Goal: Information Seeking & Learning: Learn about a topic

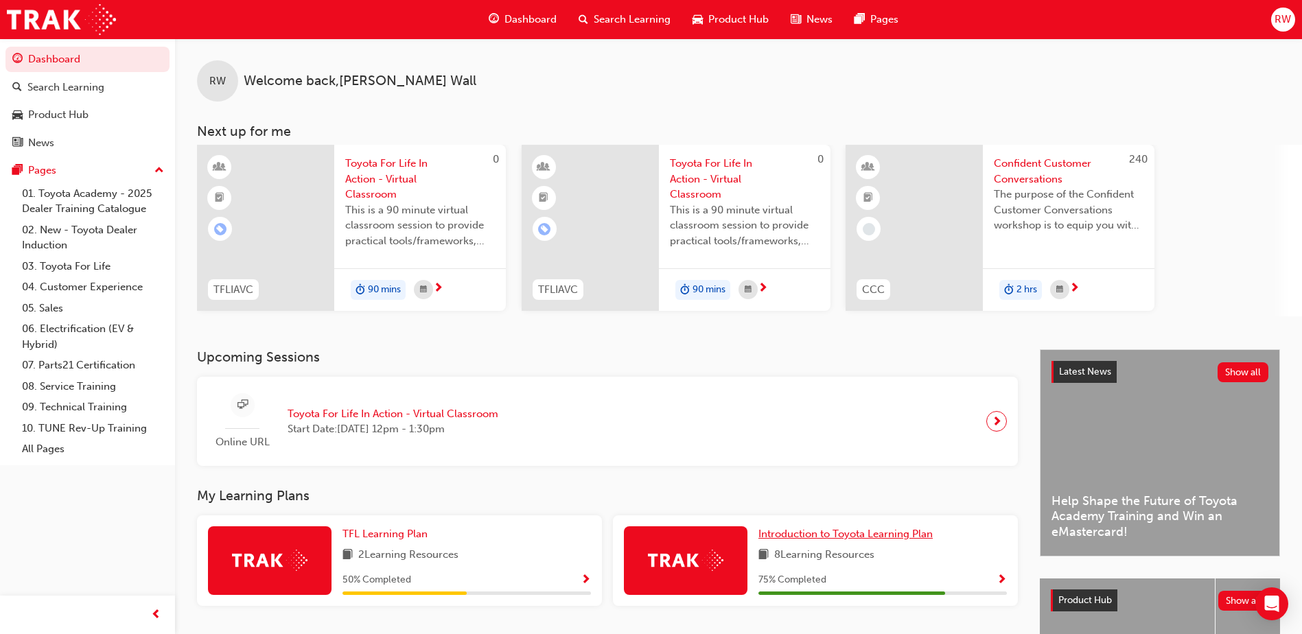
click at [812, 539] on span "Introduction to Toyota Learning Plan" at bounding box center [845, 534] width 174 height 12
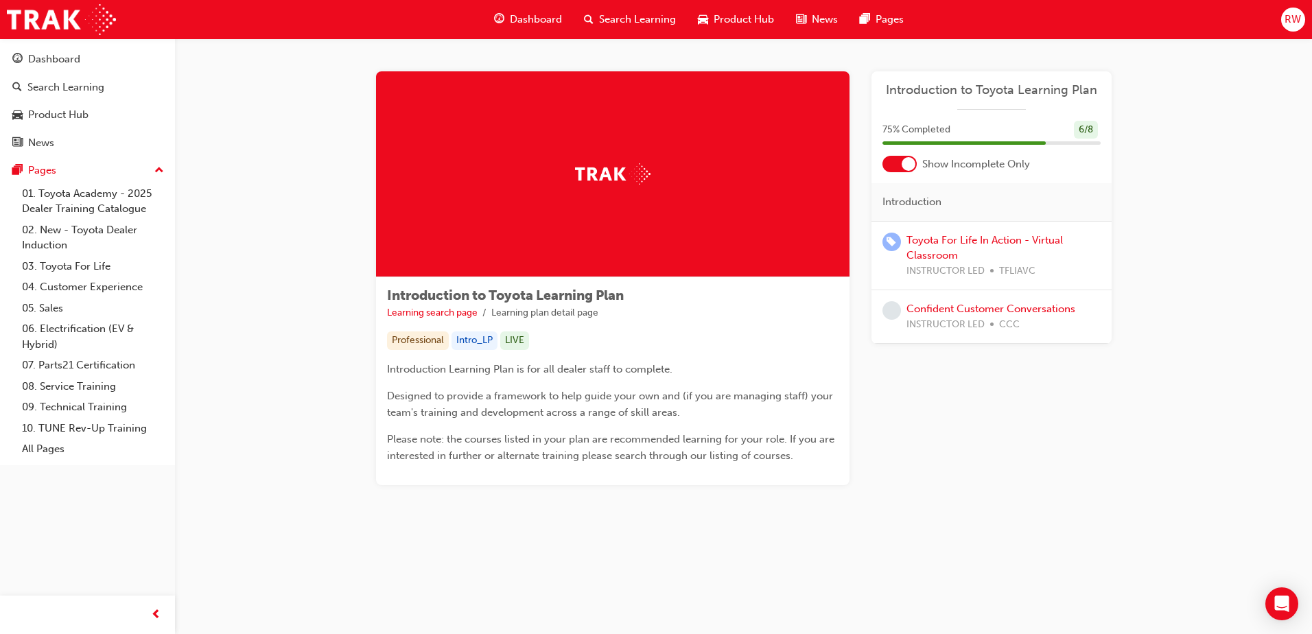
click at [535, 16] on span "Dashboard" at bounding box center [536, 20] width 52 height 16
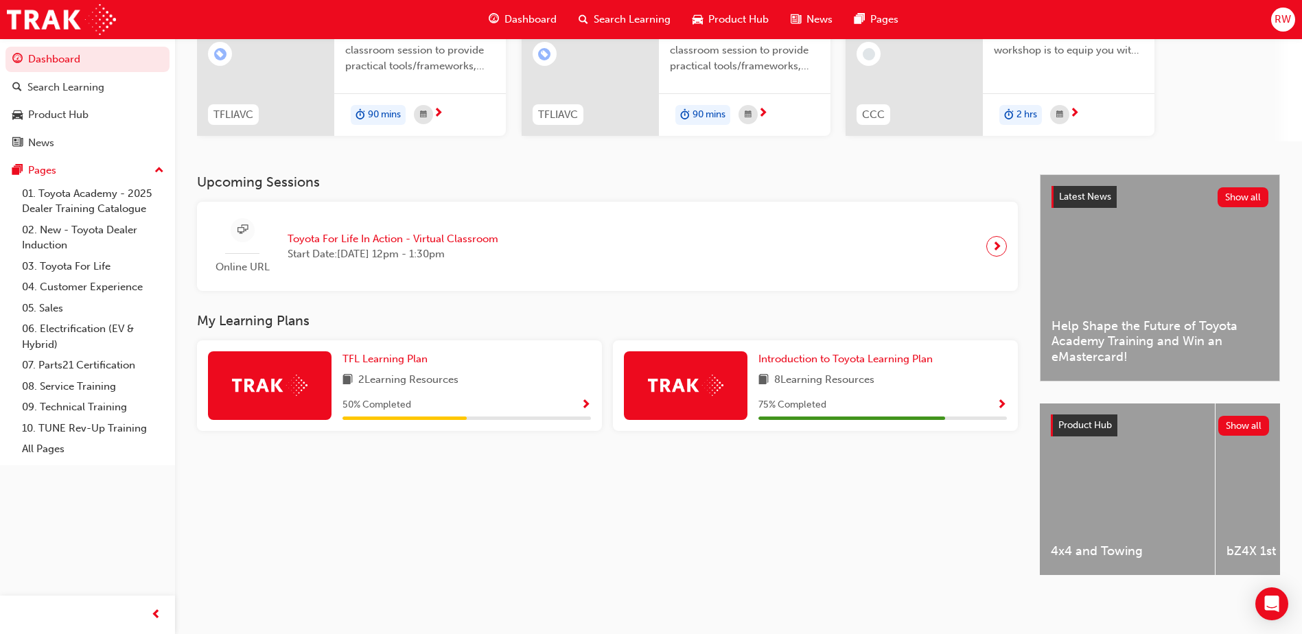
scroll to position [180, 0]
click at [402, 353] on span "TFL Learning Plan" at bounding box center [384, 359] width 85 height 12
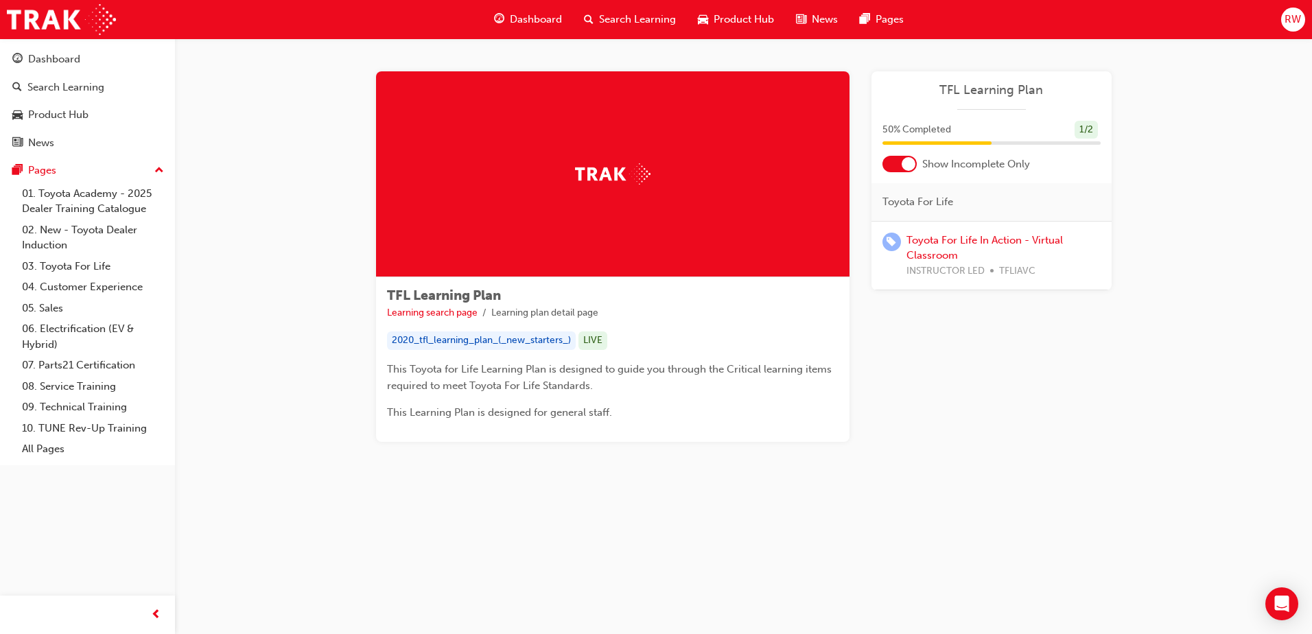
click at [918, 160] on div "Show Incomplete Only" at bounding box center [992, 164] width 240 height 16
click at [900, 161] on div at bounding box center [900, 164] width 34 height 16
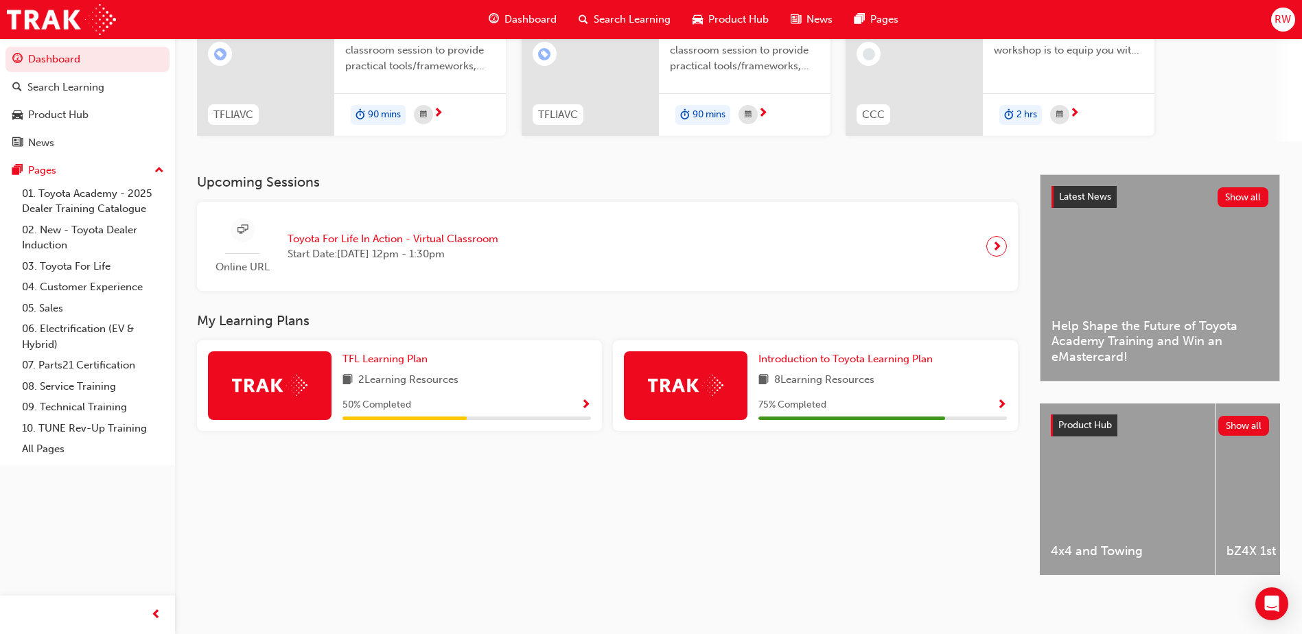
click at [562, 530] on div "Upcoming Sessions Online URL Toyota For Life In Action - Virtual Classroom Star…" at bounding box center [618, 386] width 843 height 425
click at [47, 450] on link "All Pages" at bounding box center [92, 449] width 153 height 21
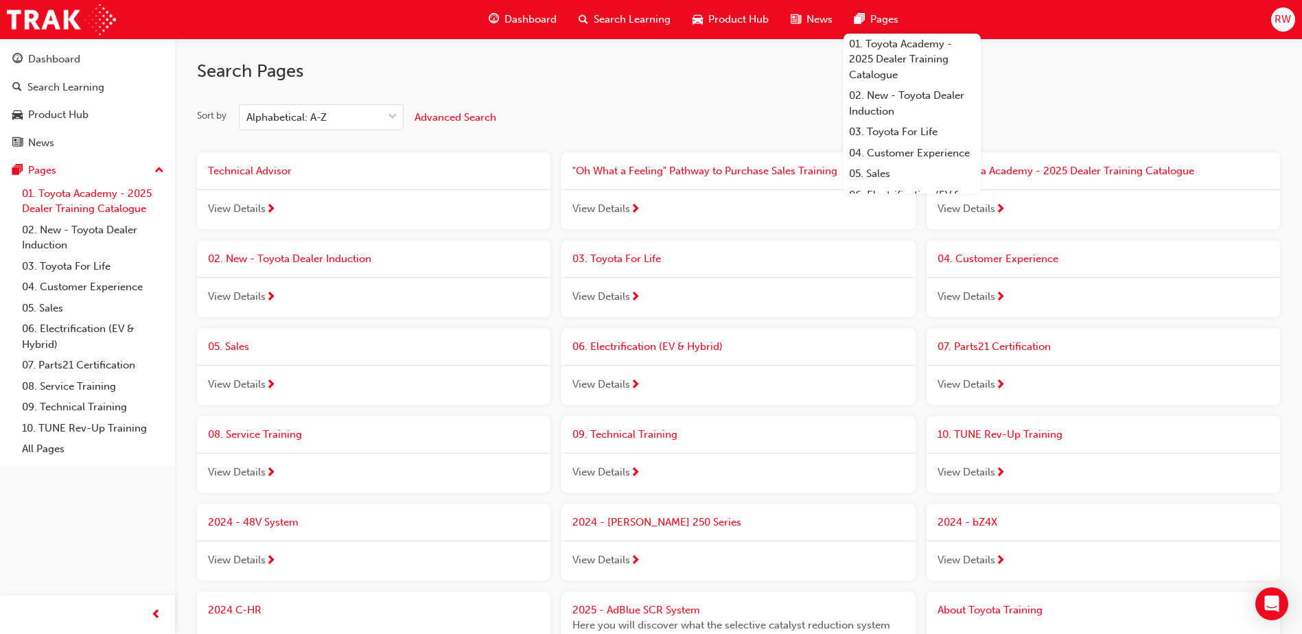
click at [82, 217] on link "01. Toyota Academy - 2025 Dealer Training Catalogue" at bounding box center [92, 201] width 153 height 36
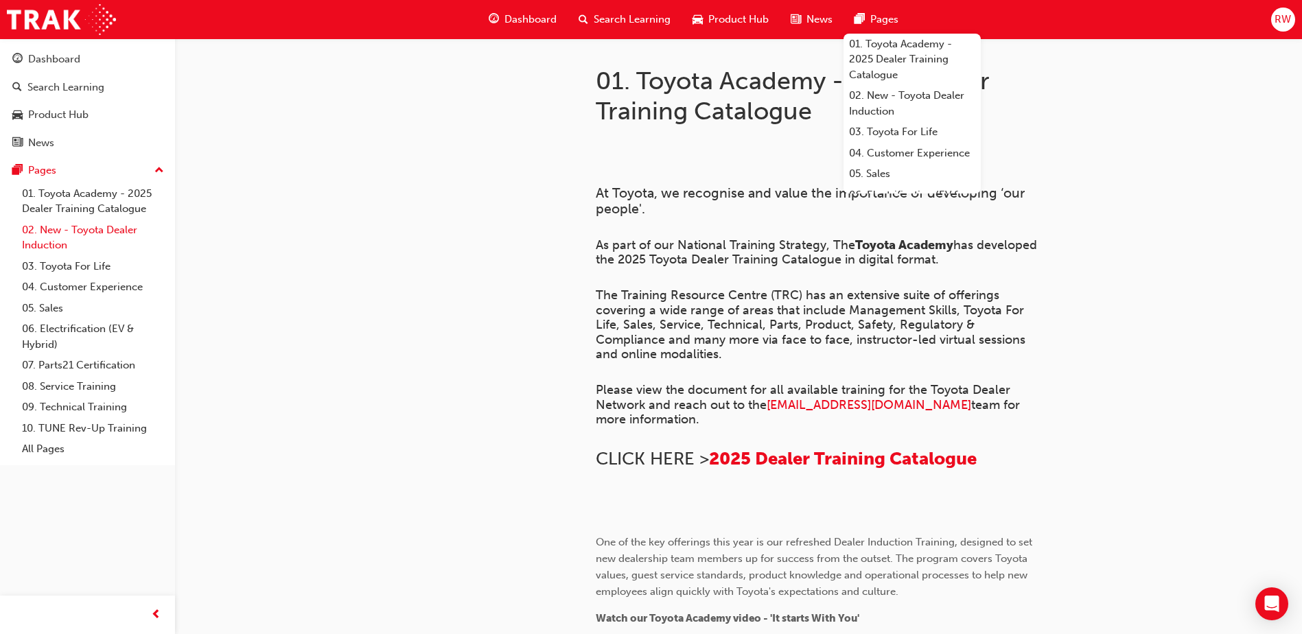
click at [115, 230] on link "02. New - Toyota Dealer Induction" at bounding box center [92, 238] width 153 height 36
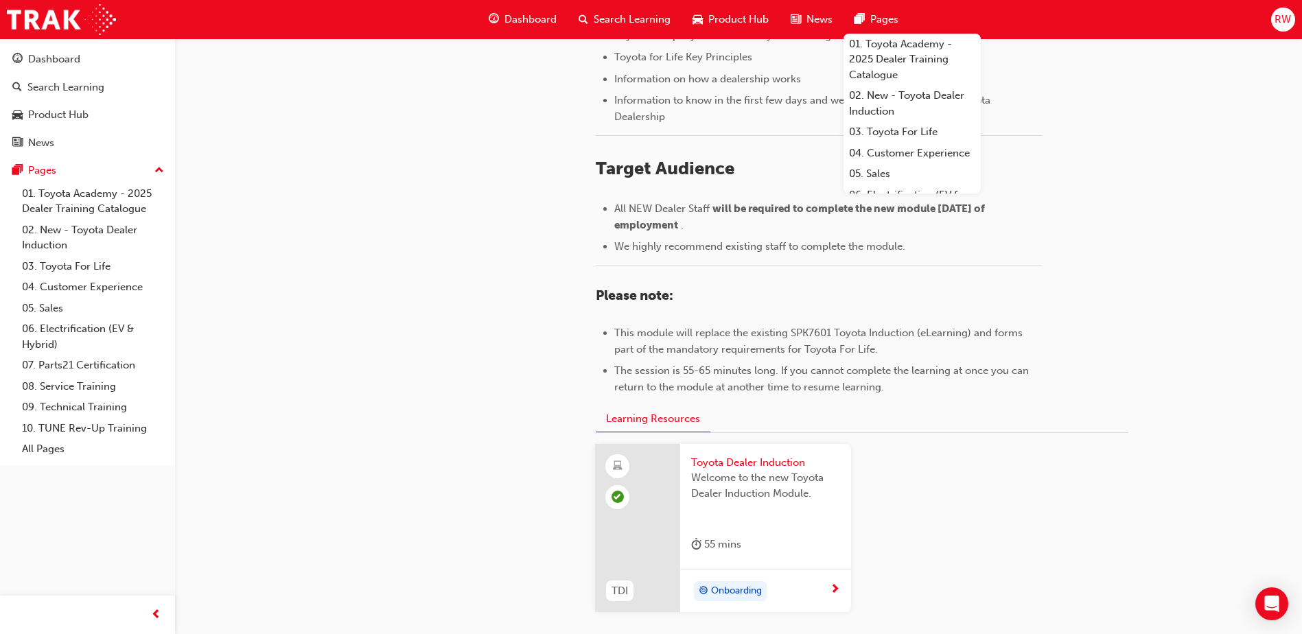
scroll to position [480, 0]
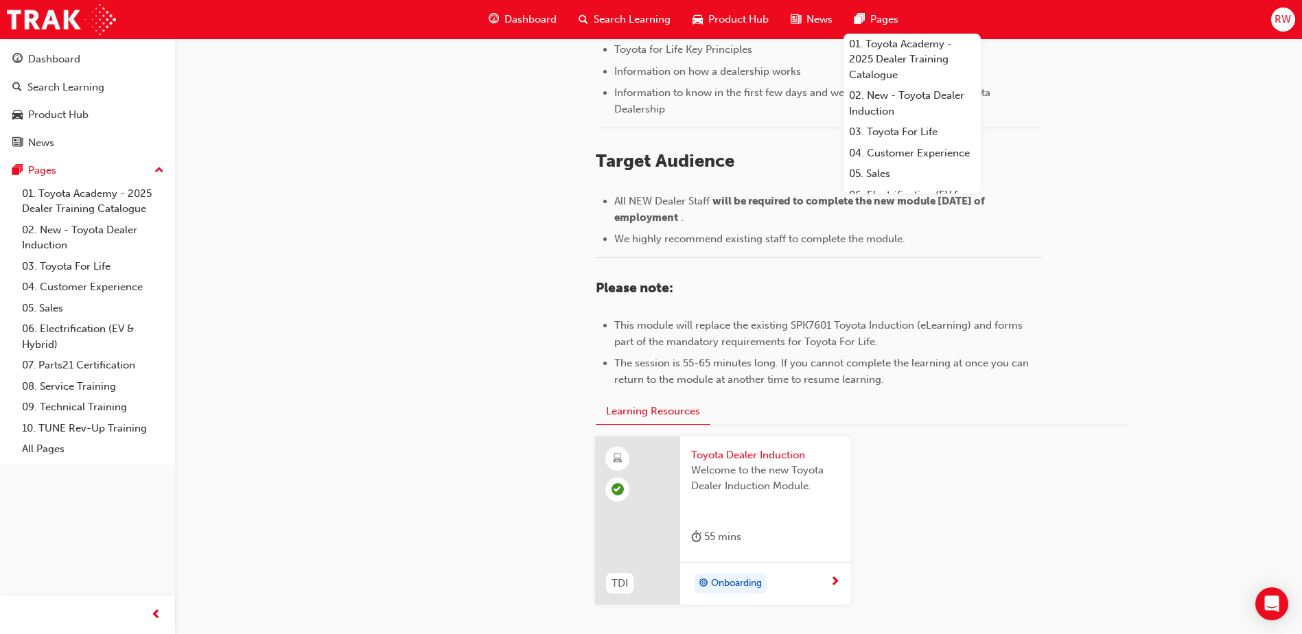
click at [830, 242] on span "We highly recommend existing staff to complete the module." at bounding box center [759, 239] width 291 height 12
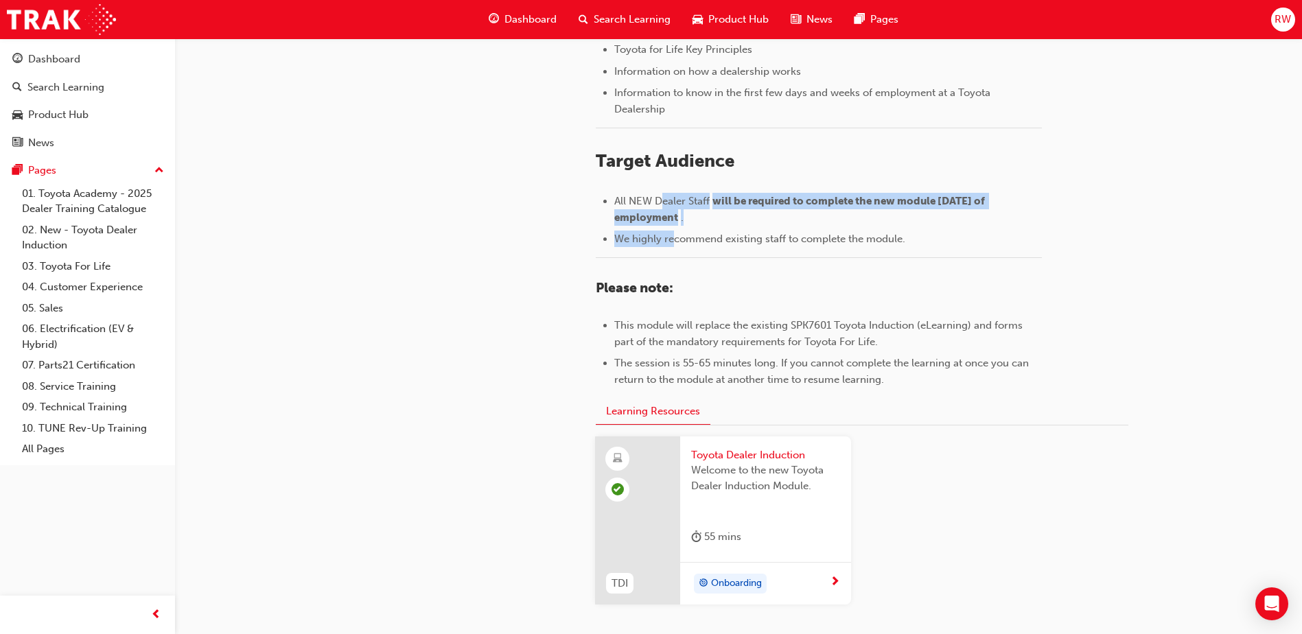
drag, startPoint x: 665, startPoint y: 201, endPoint x: 679, endPoint y: 240, distance: 41.5
click at [679, 240] on ul "All NEW Dealer Staff will be required to complete the new module [DATE] of empl…" at bounding box center [819, 220] width 446 height 55
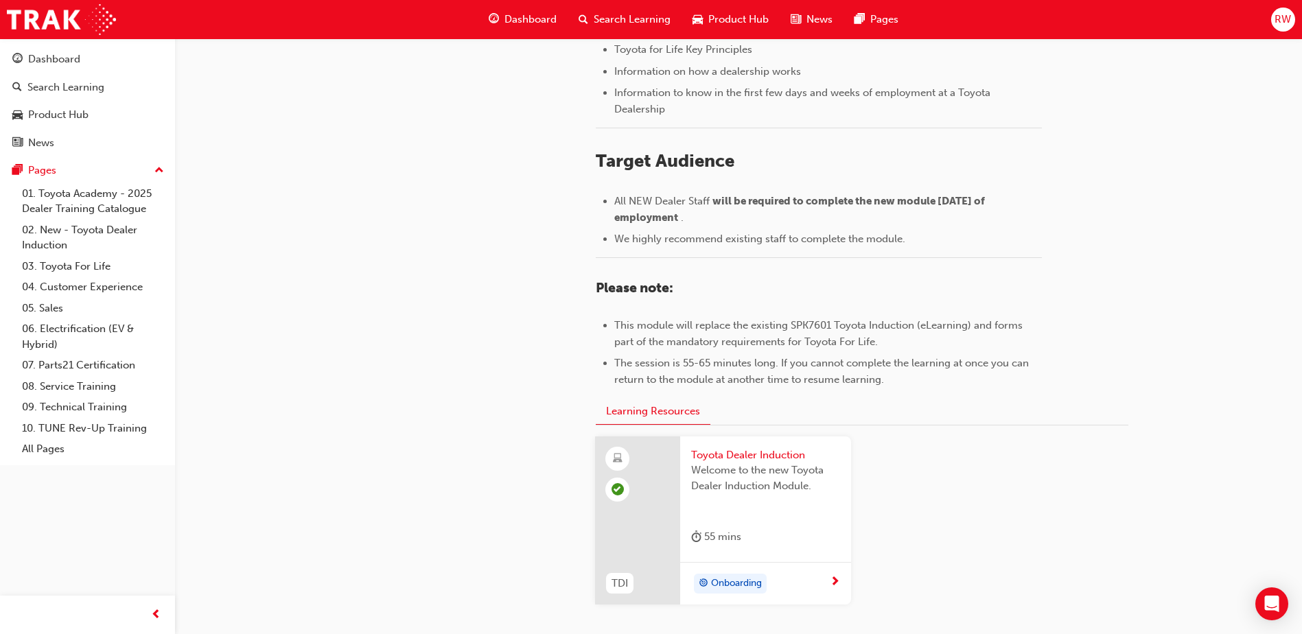
drag, startPoint x: 679, startPoint y: 240, endPoint x: 759, endPoint y: 301, distance: 100.5
click at [758, 265] on div "﻿" at bounding box center [819, 265] width 446 height 17
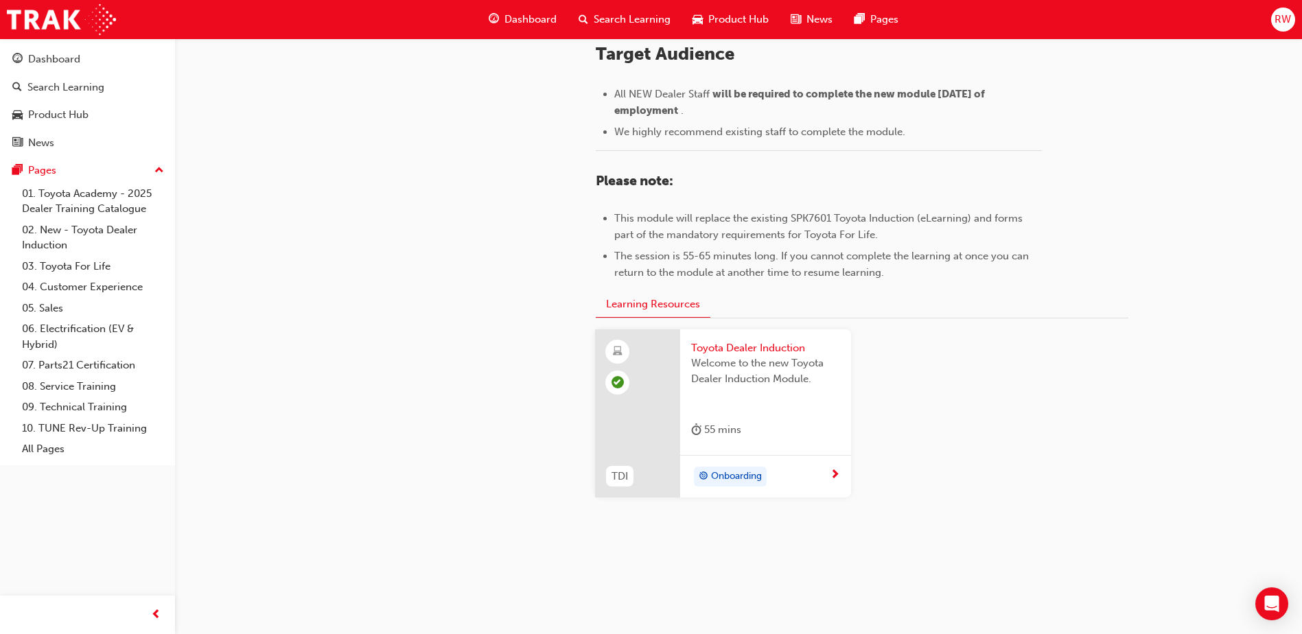
scroll to position [595, 0]
